Goal: Book appointment/travel/reservation

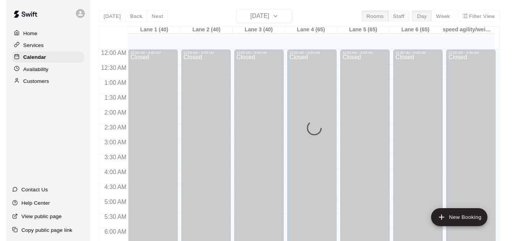
scroll to position [472, 0]
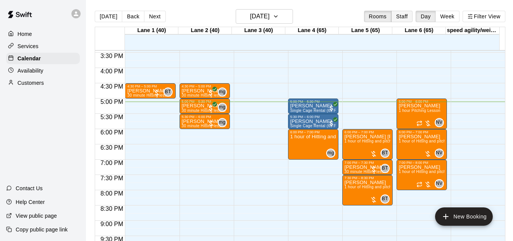
click at [401, 12] on button "Staff" at bounding box center [403, 16] width 22 height 11
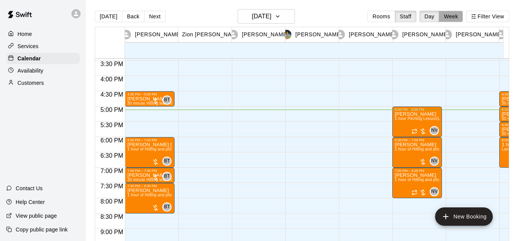
click at [450, 19] on button "Week" at bounding box center [451, 16] width 24 height 11
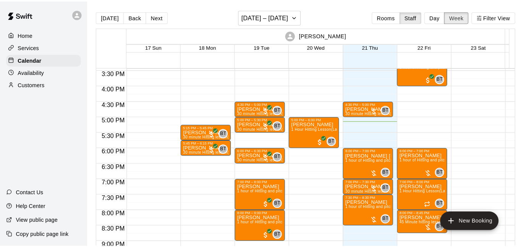
scroll to position [468, 0]
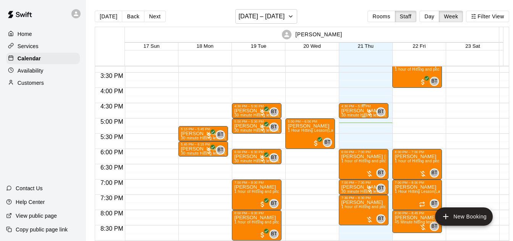
click at [369, 113] on div at bounding box center [370, 113] width 8 height 8
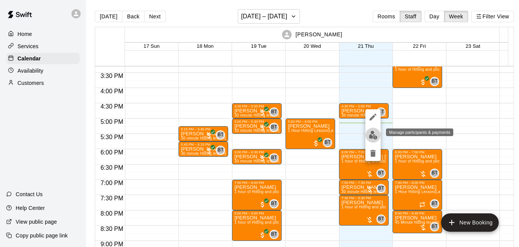
click at [372, 135] on img "edit" at bounding box center [373, 135] width 9 height 9
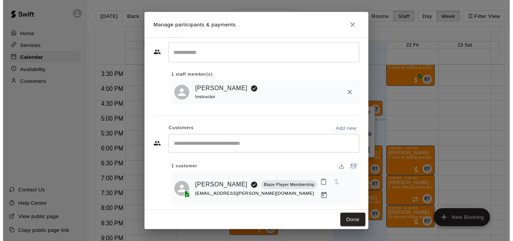
scroll to position [14, 0]
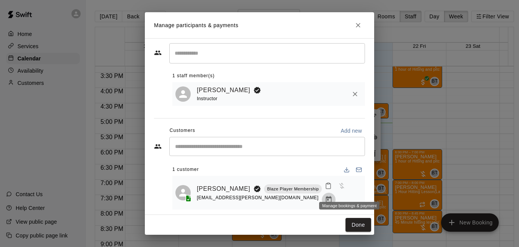
click at [333, 196] on icon "Manage bookings & payment" at bounding box center [329, 200] width 8 height 8
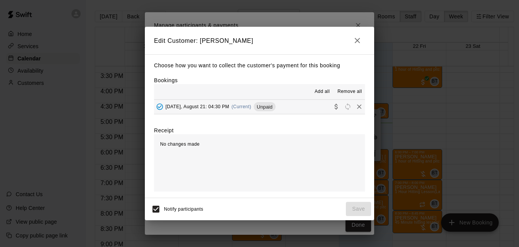
click at [301, 108] on button "Thursday, August 21: 04:30 PM (Current) Unpaid" at bounding box center [259, 107] width 211 height 14
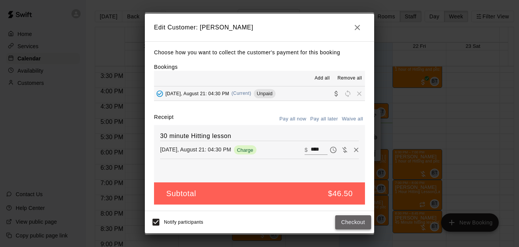
click at [343, 221] on button "Checkout" at bounding box center [353, 222] width 36 height 14
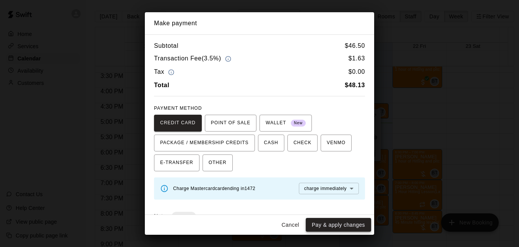
click at [327, 221] on button "Pay & apply changes" at bounding box center [338, 225] width 65 height 14
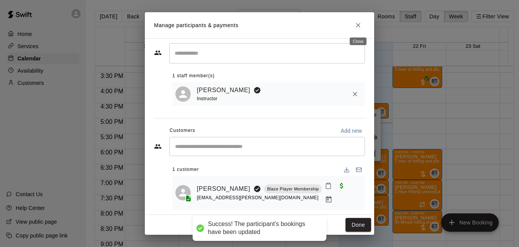
drag, startPoint x: 357, startPoint y: 24, endPoint x: 388, endPoint y: 90, distance: 73.4
click at [357, 24] on icon "Close" at bounding box center [358, 25] width 5 height 5
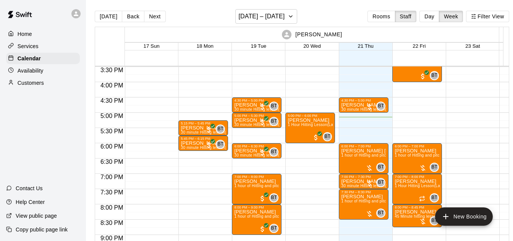
scroll to position [468, 0]
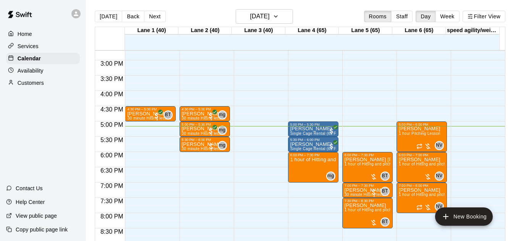
scroll to position [445, 0]
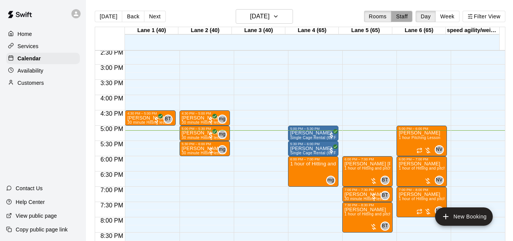
click at [402, 18] on button "Staff" at bounding box center [403, 16] width 22 height 11
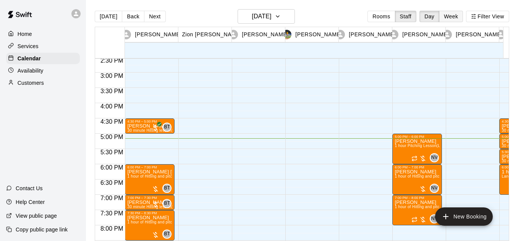
click at [451, 19] on button "Week" at bounding box center [451, 16] width 24 height 11
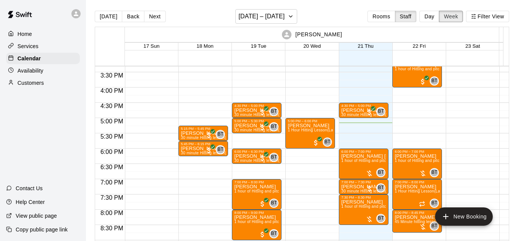
scroll to position [470, 0]
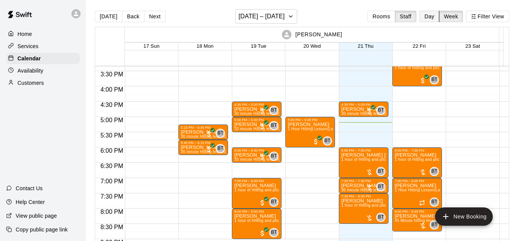
click at [435, 13] on button "Day" at bounding box center [430, 16] width 20 height 11
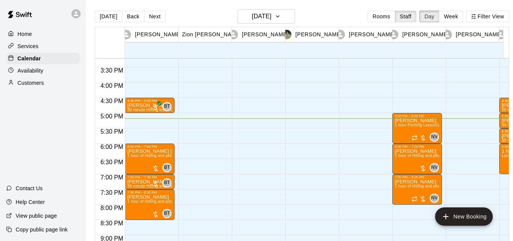
scroll to position [468, 0]
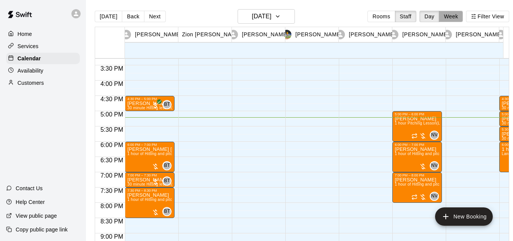
click at [453, 11] on button "Week" at bounding box center [451, 16] width 24 height 11
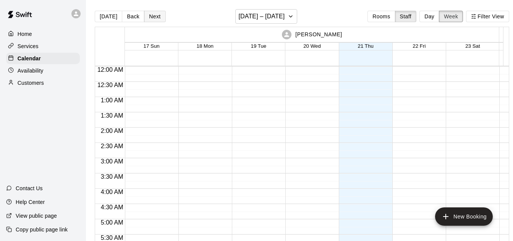
scroll to position [526, 0]
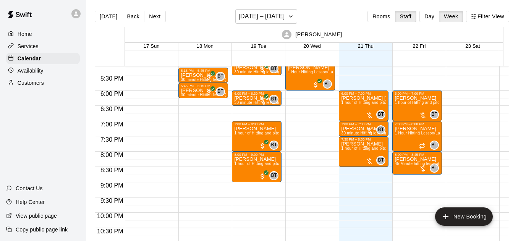
drag, startPoint x: 150, startPoint y: 14, endPoint x: 175, endPoint y: 12, distance: 25.3
click at [150, 14] on button "Next" at bounding box center [154, 16] width 21 height 11
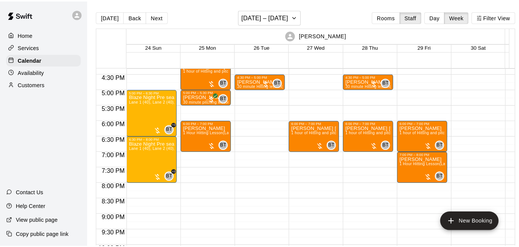
scroll to position [471, 0]
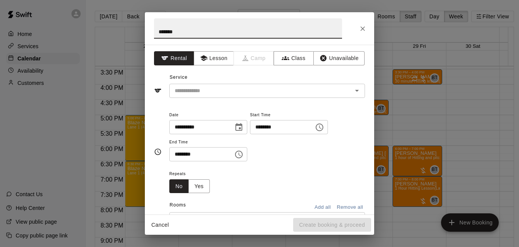
type input "**********"
click at [216, 60] on button "Lesson" at bounding box center [214, 58] width 40 height 14
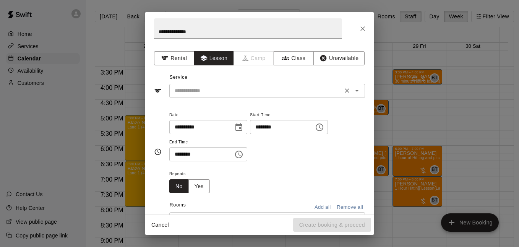
click at [353, 96] on button "Open" at bounding box center [357, 90] width 11 height 11
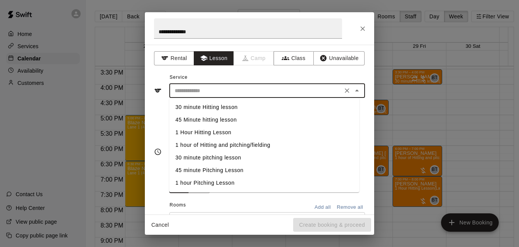
drag, startPoint x: 257, startPoint y: 133, endPoint x: 255, endPoint y: 138, distance: 5.9
click at [256, 133] on li "1 Hour Hitting Lesson" at bounding box center [264, 132] width 190 height 13
type input "**********"
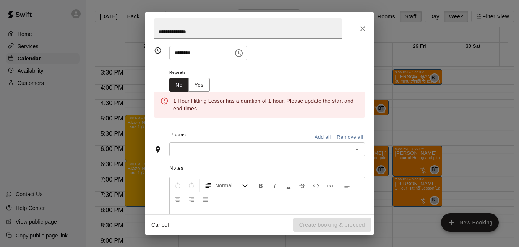
scroll to position [102, 0]
click at [322, 148] on input "text" at bounding box center [261, 149] width 179 height 10
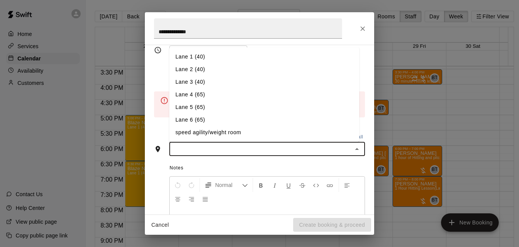
click at [246, 55] on li "Lane 1 (40)" at bounding box center [264, 56] width 190 height 13
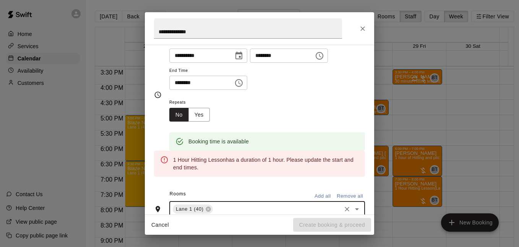
scroll to position [71, 0]
click at [244, 83] on icon "Choose time, selected time is 5:30 PM" at bounding box center [238, 83] width 9 height 9
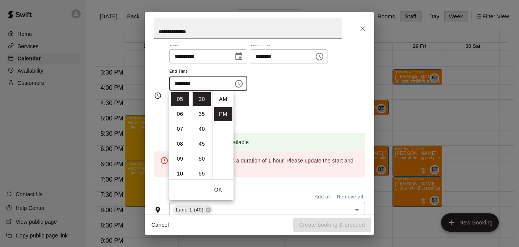
scroll to position [14, 0]
click at [183, 116] on li "06" at bounding box center [180, 114] width 18 height 14
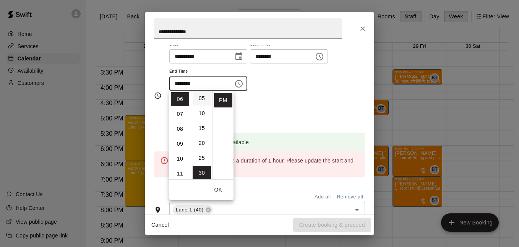
scroll to position [0, 0]
click at [201, 101] on li "00" at bounding box center [202, 99] width 18 height 14
type input "********"
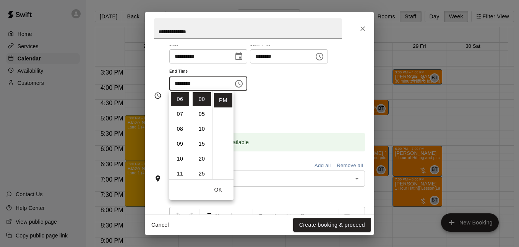
click at [299, 84] on div "**********" at bounding box center [267, 65] width 196 height 52
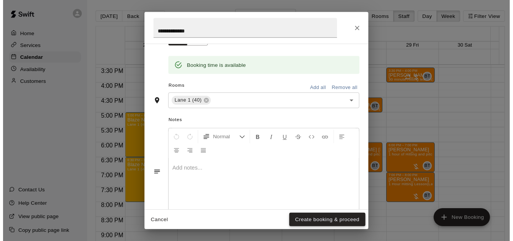
scroll to position [147, 0]
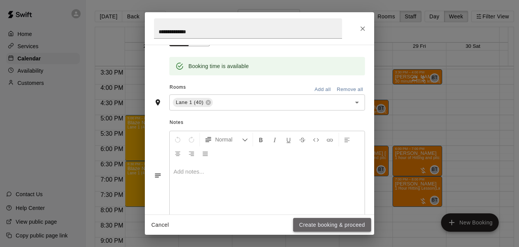
click at [312, 229] on button "Create booking & proceed" at bounding box center [332, 225] width 78 height 14
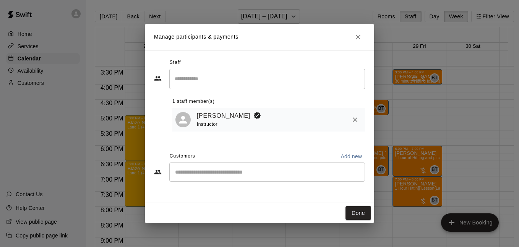
click at [230, 171] on input "Start typing to search customers..." at bounding box center [267, 172] width 189 height 8
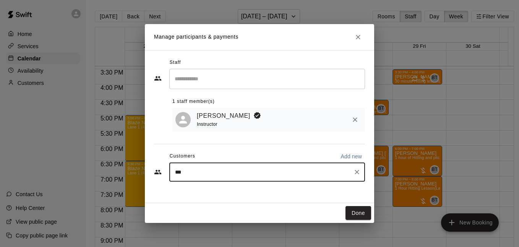
type input "***"
click at [230, 178] on div "*** ​" at bounding box center [267, 171] width 196 height 19
type input "*"
type input "***"
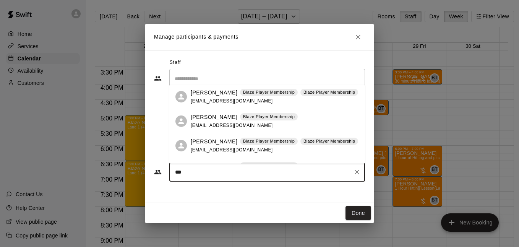
click at [307, 118] on div "[PERSON_NAME] Blaze Player Membership [EMAIL_ADDRESS][DOMAIN_NAME]" at bounding box center [275, 121] width 168 height 16
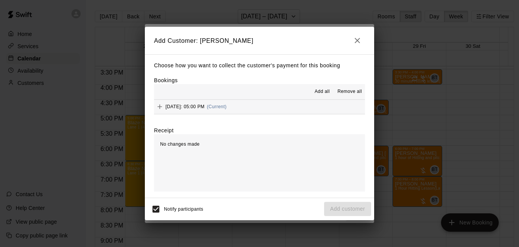
click at [308, 106] on button "[DATE]: 05:00 PM (Current)" at bounding box center [259, 107] width 211 height 14
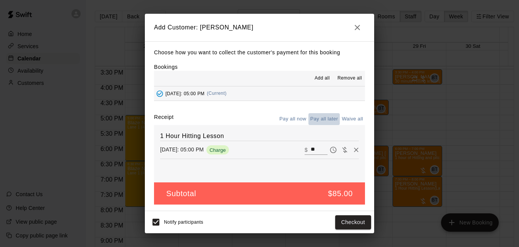
click at [329, 120] on button "Pay all later" at bounding box center [325, 119] width 32 height 12
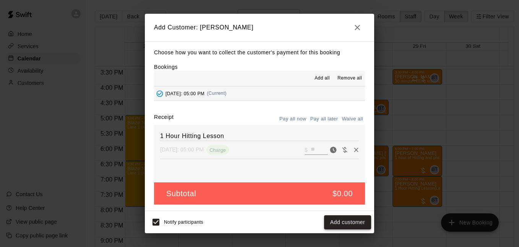
click at [340, 220] on button "Add customer" at bounding box center [347, 222] width 47 height 14
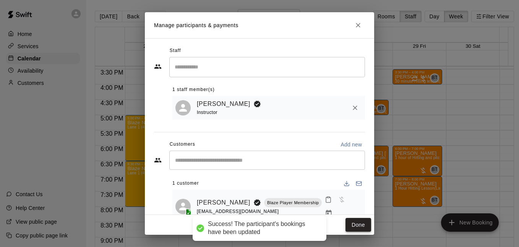
click at [352, 230] on button "Done" at bounding box center [359, 225] width 26 height 14
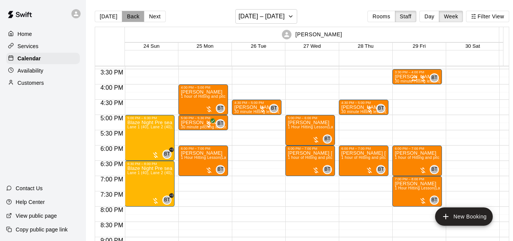
click at [134, 19] on button "Back" at bounding box center [133, 16] width 23 height 11
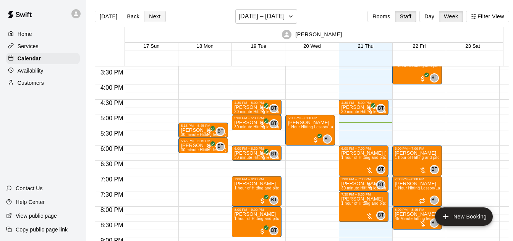
click at [160, 15] on button "Next" at bounding box center [154, 16] width 21 height 11
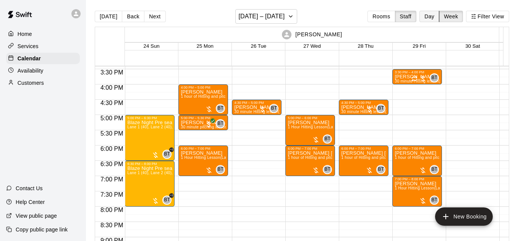
click at [435, 17] on button "Day" at bounding box center [430, 16] width 20 height 11
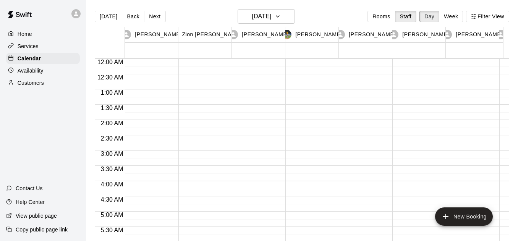
scroll to position [527, 0]
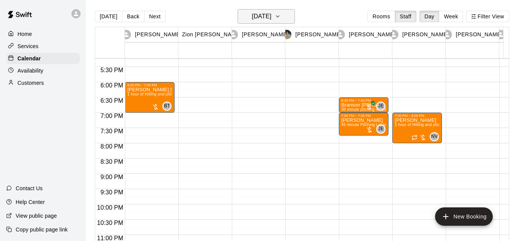
click at [255, 10] on button "[DATE]" at bounding box center [266, 16] width 57 height 15
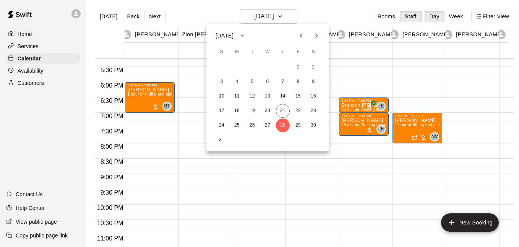
click at [314, 16] on div at bounding box center [259, 123] width 519 height 247
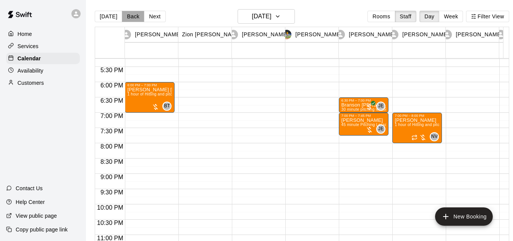
click at [130, 15] on button "Back" at bounding box center [133, 16] width 23 height 11
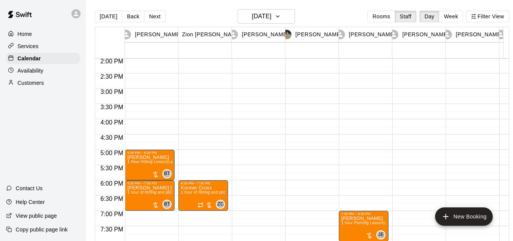
scroll to position [457, 0]
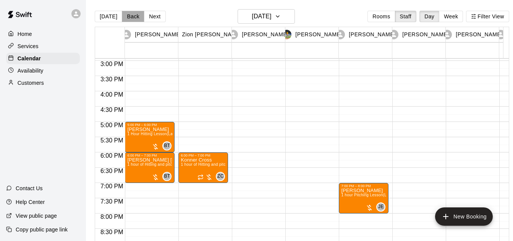
click at [135, 17] on button "Back" at bounding box center [133, 16] width 23 height 11
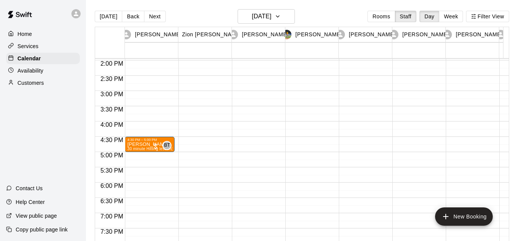
scroll to position [428, 0]
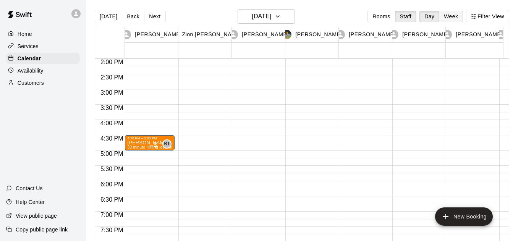
click at [460, 16] on button "Week" at bounding box center [451, 16] width 24 height 11
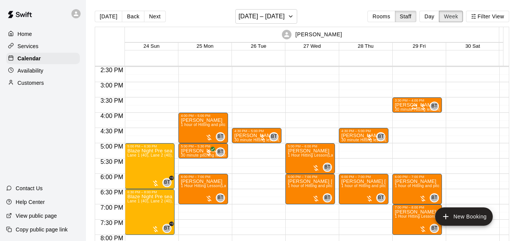
scroll to position [445, 0]
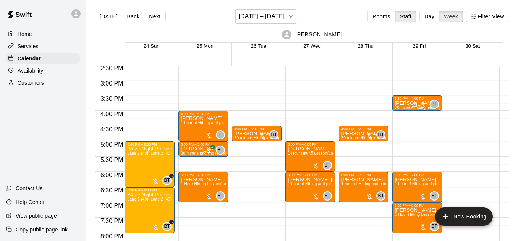
click at [439, 11] on button "Week" at bounding box center [451, 16] width 24 height 11
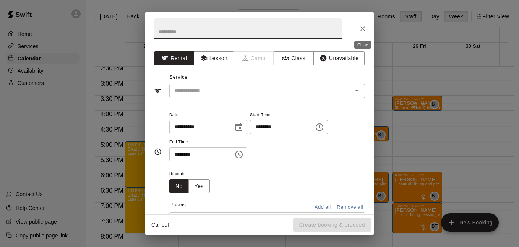
click at [362, 29] on icon "Close" at bounding box center [363, 28] width 5 height 5
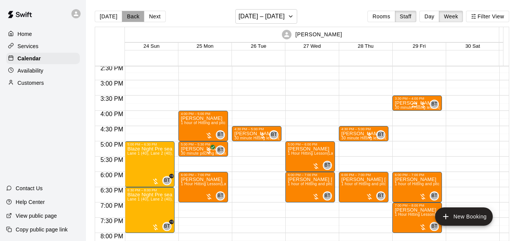
click at [138, 16] on button "Back" at bounding box center [133, 16] width 23 height 11
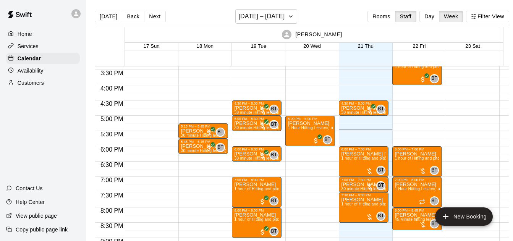
scroll to position [473, 0]
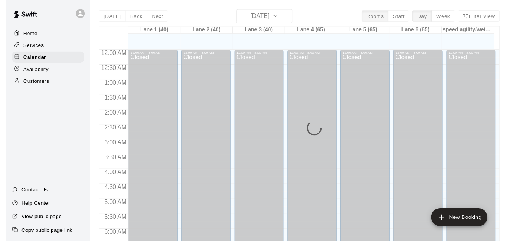
scroll to position [506, 0]
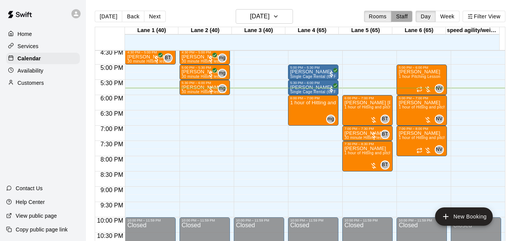
click at [396, 15] on button "Staff" at bounding box center [403, 16] width 22 height 11
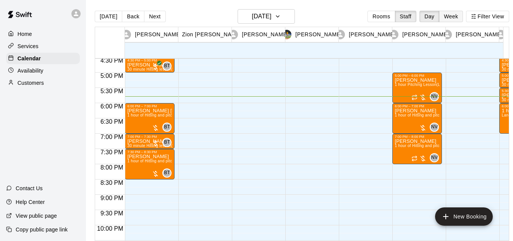
click at [451, 15] on button "Week" at bounding box center [451, 16] width 24 height 11
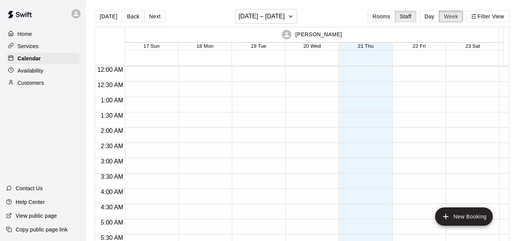
scroll to position [544, 0]
